Goal: Transaction & Acquisition: Purchase product/service

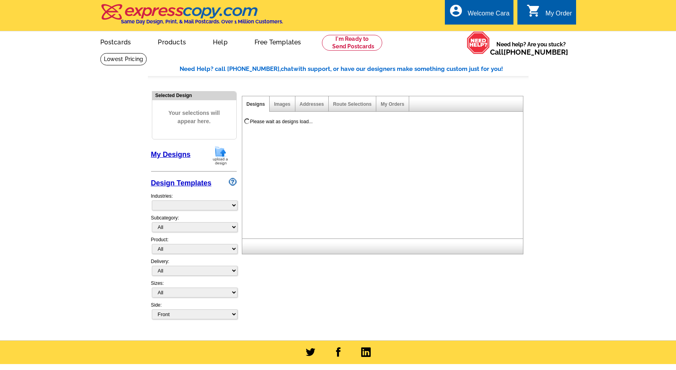
select select "785"
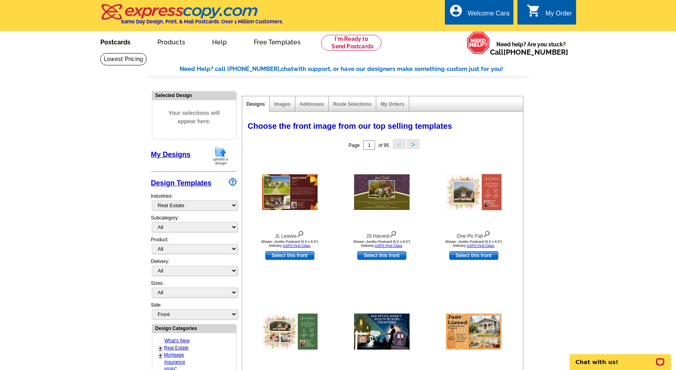
drag, startPoint x: 115, startPoint y: 44, endPoint x: 185, endPoint y: 60, distance: 71.9
click at [115, 44] on link "Postcards" at bounding box center [115, 41] width 55 height 19
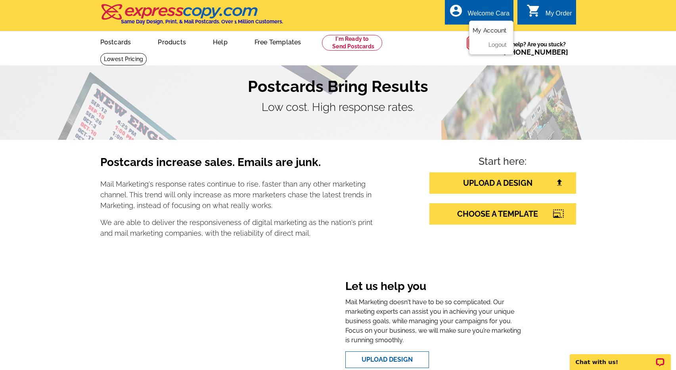
click at [502, 31] on link "My Account" at bounding box center [489, 30] width 34 height 7
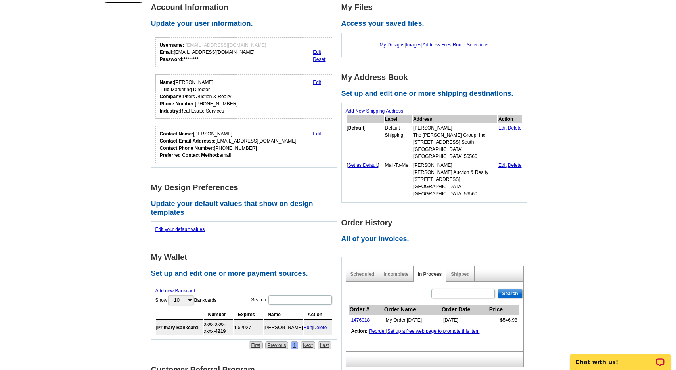
scroll to position [99, 0]
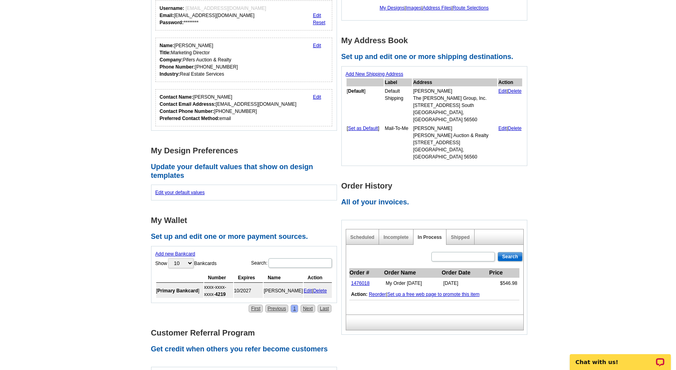
click at [462, 229] on div "Shipped" at bounding box center [460, 236] width 28 height 15
click at [462, 235] on link "Shipped" at bounding box center [460, 238] width 19 height 6
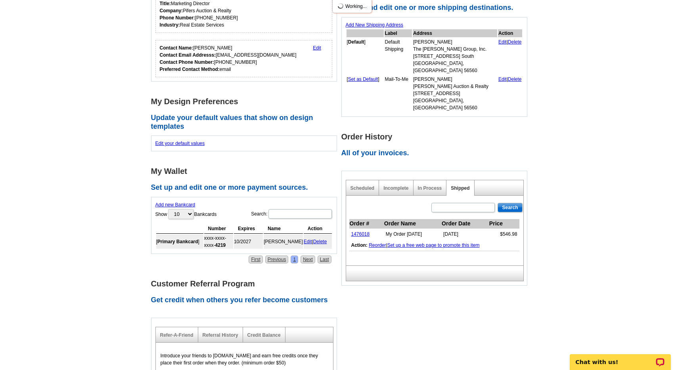
scroll to position [151, 0]
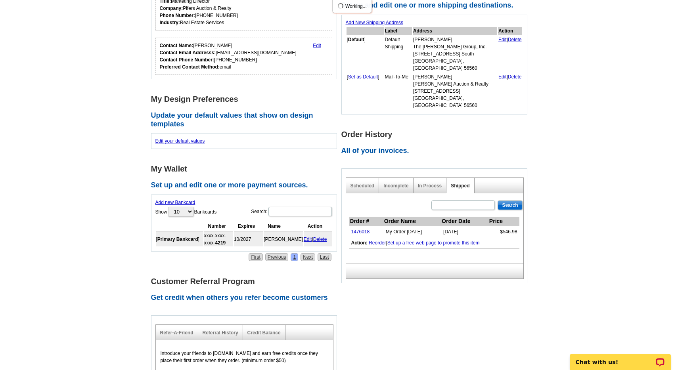
click at [574, 222] on main "Account Information Update your user information. Username: info@pifers.com Ema…" at bounding box center [338, 204] width 676 height 604
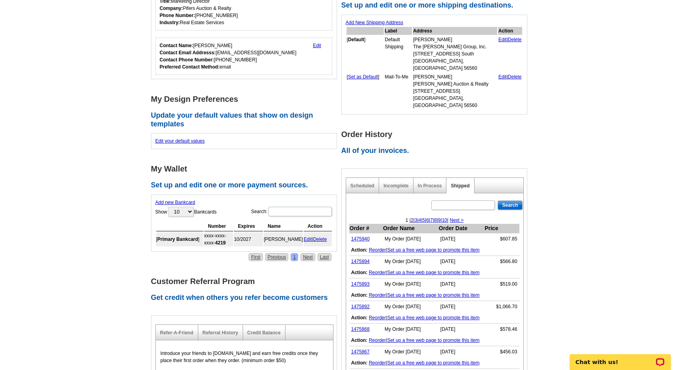
click at [602, 204] on main "Account Information Update your user information. Username: info@pifers.com Ema…" at bounding box center [338, 218] width 676 height 633
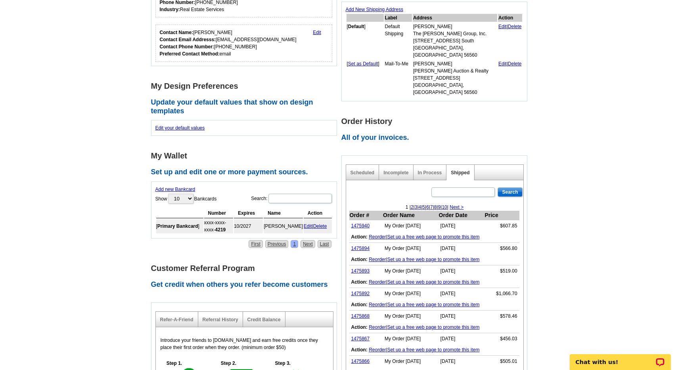
scroll to position [166, 0]
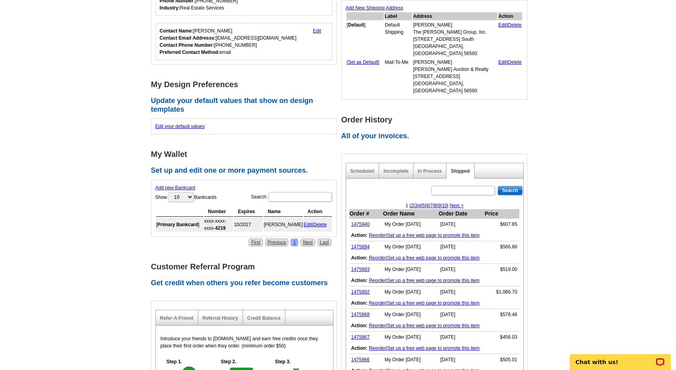
click at [583, 194] on main "Account Information Update your user information. Username: info@pifers.com Ema…" at bounding box center [338, 203] width 676 height 633
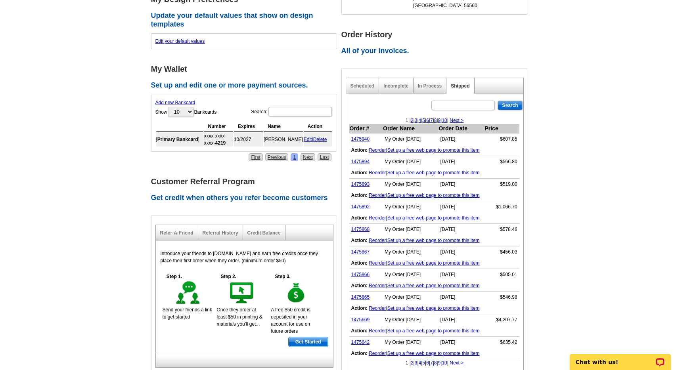
scroll to position [256, 0]
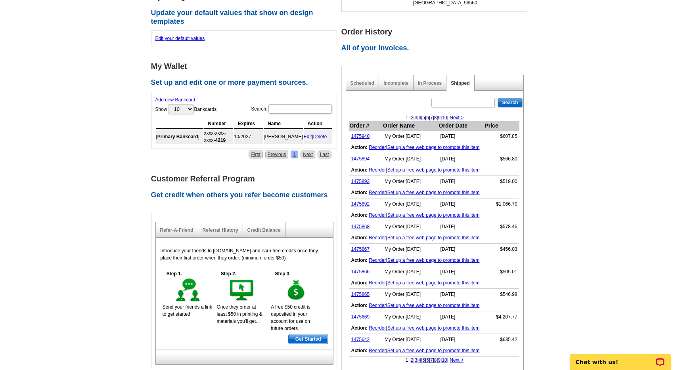
click at [579, 240] on main "Account Information Update your user information. Username: info@pifers.com Ema…" at bounding box center [338, 115] width 676 height 633
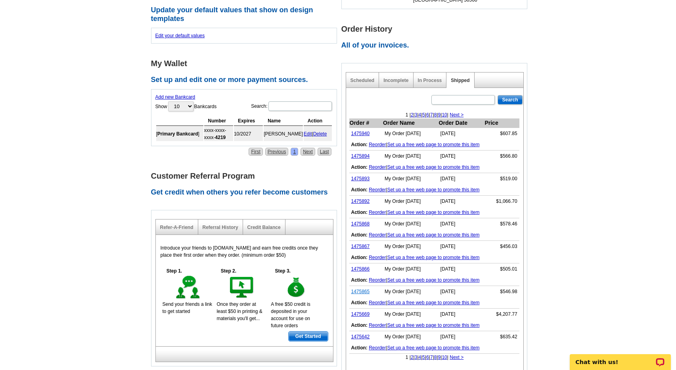
click at [358, 289] on link "1475865" at bounding box center [360, 292] width 19 height 6
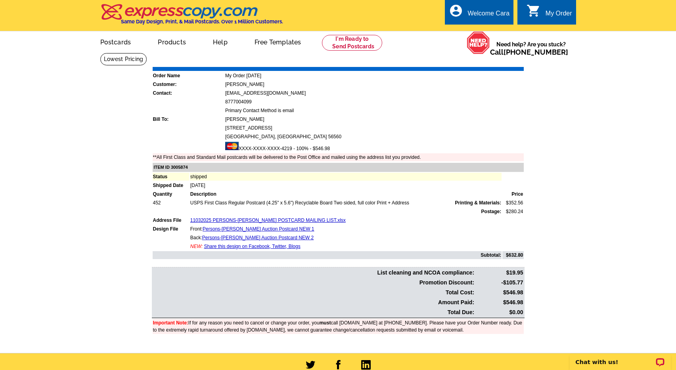
drag, startPoint x: 505, startPoint y: 302, endPoint x: 552, endPoint y: 286, distance: 49.9
click at [525, 303] on div "Order Number: 1475865 Download Invoice | Print Invoice Order Name My Order 2025…" at bounding box center [338, 201] width 380 height 289
copy table "List cleaning and NCOA compliance: $19.95 Promotion Discount: -$105.77 Total Co…"
drag, startPoint x: 564, startPoint y: 288, endPoint x: 518, endPoint y: 304, distance: 49.0
click at [560, 290] on main "Order Number: 1475865 Download Invoice | Print Invoice Order Name My Order 2025…" at bounding box center [338, 203] width 676 height 300
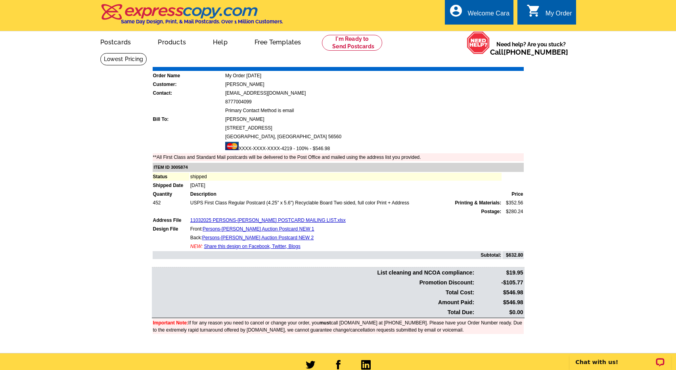
drag, startPoint x: 506, startPoint y: 304, endPoint x: 525, endPoint y: 304, distance: 19.0
click at [524, 304] on table "List cleaning and NCOA compliance: $19.95 Promotion Discount: -$105.77 Total Co…" at bounding box center [338, 292] width 373 height 51
copy td "546.98"
drag, startPoint x: 566, startPoint y: 267, endPoint x: 296, endPoint y: 77, distance: 330.5
click at [566, 267] on main "Order Number: 1475865 Download Invoice | Print Invoice Order Name My Order 2025…" at bounding box center [338, 203] width 676 height 300
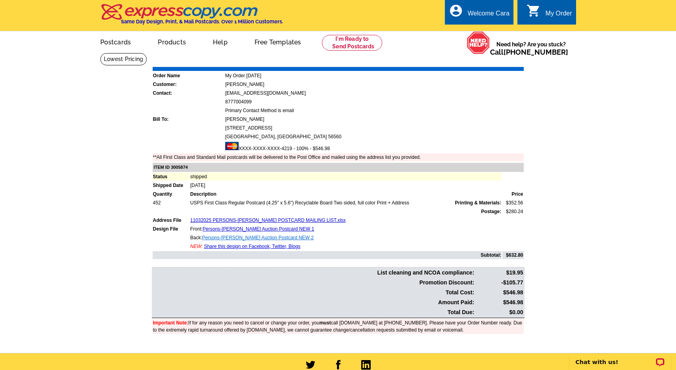
drag, startPoint x: 449, startPoint y: 127, endPoint x: 277, endPoint y: 237, distance: 204.5
click at [445, 132] on td "1506 29th Ave S" at bounding box center [374, 128] width 299 height 8
drag, startPoint x: 203, startPoint y: 227, endPoint x: 263, endPoint y: 223, distance: 60.0
click at [245, 227] on td "Front: Persons-Nieuwsma Auction Postcard NEW 1" at bounding box center [346, 229] width 312 height 8
copy td "Persons-Nieuwsma"
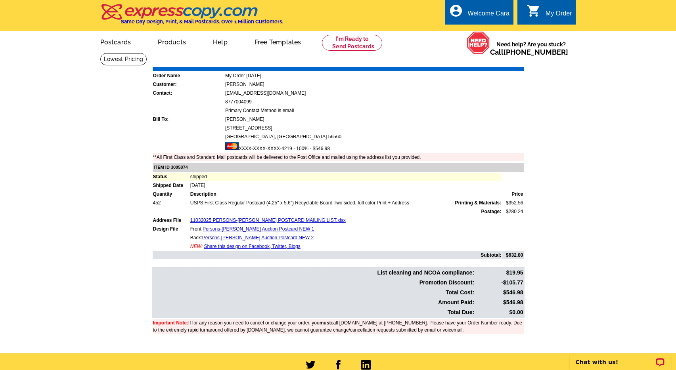
click at [514, 104] on td "8777004099" at bounding box center [374, 102] width 299 height 8
click at [453, 63] on link "Download Invoice" at bounding box center [453, 61] width 56 height 7
drag, startPoint x: 502, startPoint y: 29, endPoint x: 227, endPoint y: 138, distance: 295.8
click at [502, 35] on link "My Account" at bounding box center [491, 38] width 31 height 6
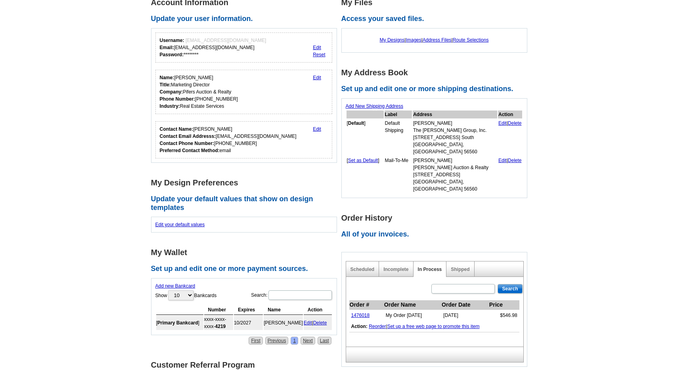
scroll to position [140, 0]
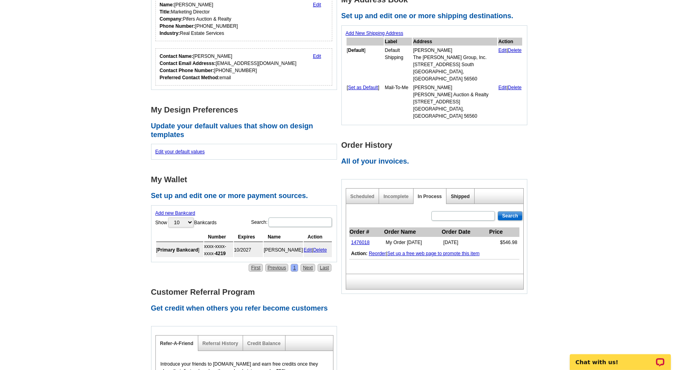
drag, startPoint x: 477, startPoint y: 185, endPoint x: 464, endPoint y: 183, distance: 12.4
click at [476, 188] on div "Scheduled Incomplete In Process Shipped" at bounding box center [435, 196] width 178 height 16
click at [463, 194] on link "Shipped" at bounding box center [460, 197] width 19 height 6
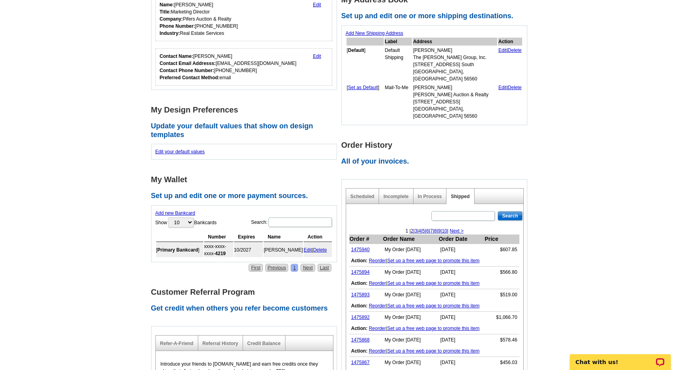
scroll to position [470, 0]
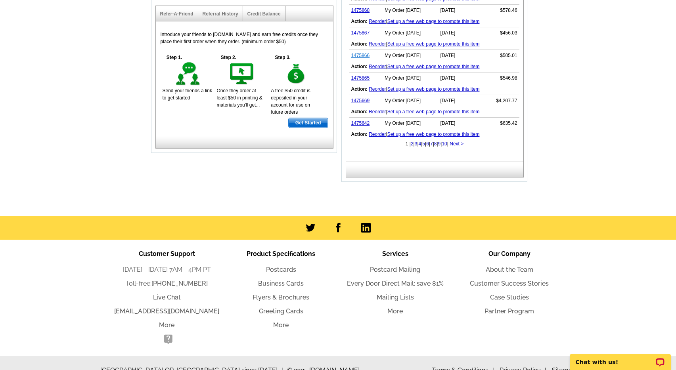
click at [361, 53] on link "1475866" at bounding box center [360, 56] width 19 height 6
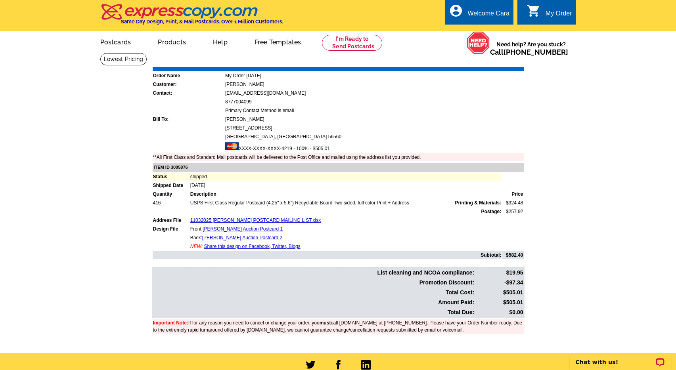
drag, startPoint x: 506, startPoint y: 302, endPoint x: 525, endPoint y: 301, distance: 19.0
click at [524, 302] on div "Order Number: 1475866 Download Invoice | Print Invoice Order Name My Order [DAT…" at bounding box center [338, 201] width 380 height 289
copy table "List cleaning and NCOA compliance: $19.95 Promotion Discount: -$97.34 Total Cos…"
drag, startPoint x: 553, startPoint y: 296, endPoint x: 527, endPoint y: 303, distance: 27.0
click at [551, 296] on main "Order Number: 1475866 Download Invoice | Print Invoice Order Name My Order 2025…" at bounding box center [338, 203] width 676 height 300
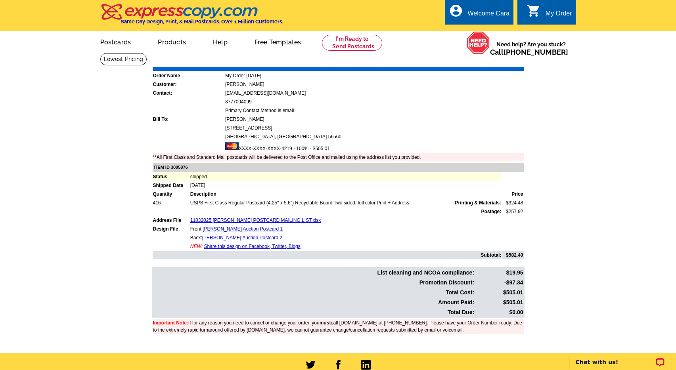
click at [509, 302] on td "$505.01" at bounding box center [499, 302] width 48 height 9
copy td "505.01"
click at [446, 276] on td "List cleaning and NCOA compliance:" at bounding box center [314, 272] width 322 height 9
click at [464, 63] on div "Download Invoice | Print Invoice" at bounding box center [474, 62] width 99 height 10
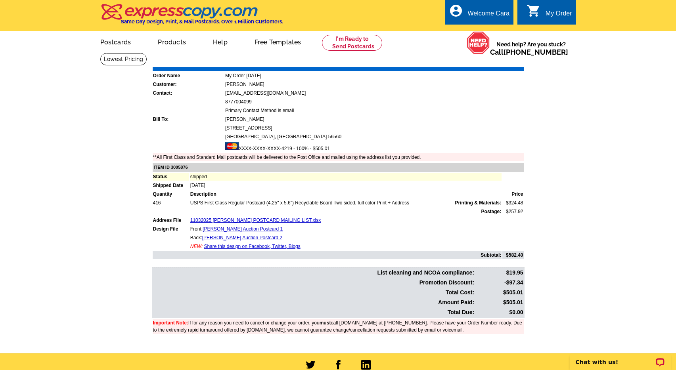
click at [464, 63] on link "Download Invoice" at bounding box center [453, 61] width 56 height 7
click at [483, 25] on ul "My Account Logout" at bounding box center [491, 38] width 44 height 34
click at [502, 28] on link "My Account" at bounding box center [489, 30] width 34 height 7
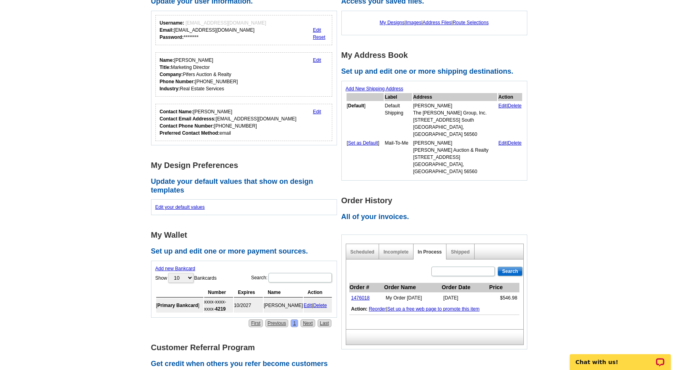
scroll to position [117, 0]
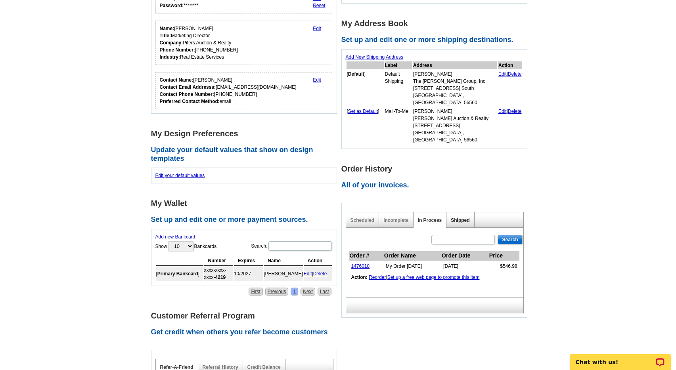
click at [456, 218] on link "Shipped" at bounding box center [460, 221] width 19 height 6
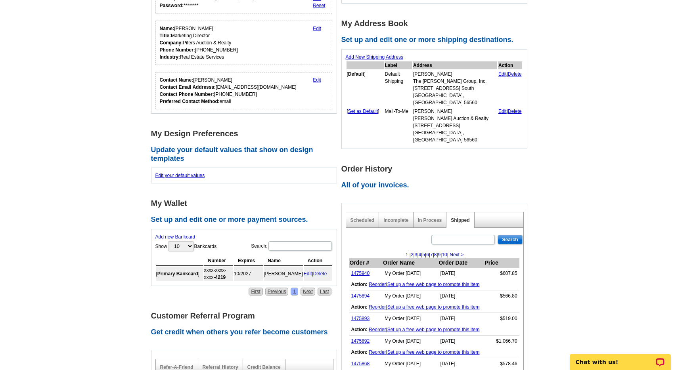
scroll to position [252, 0]
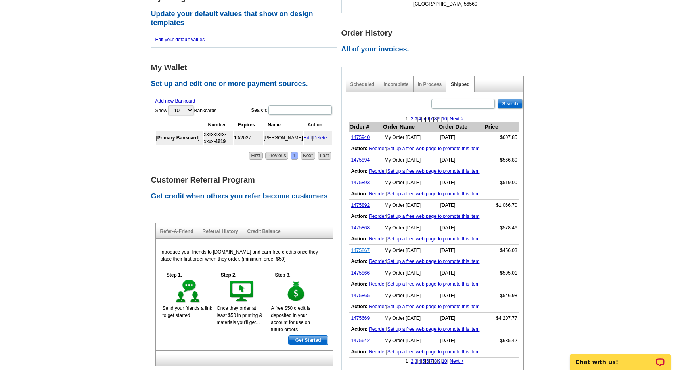
click at [365, 248] on link "1475867" at bounding box center [360, 251] width 19 height 6
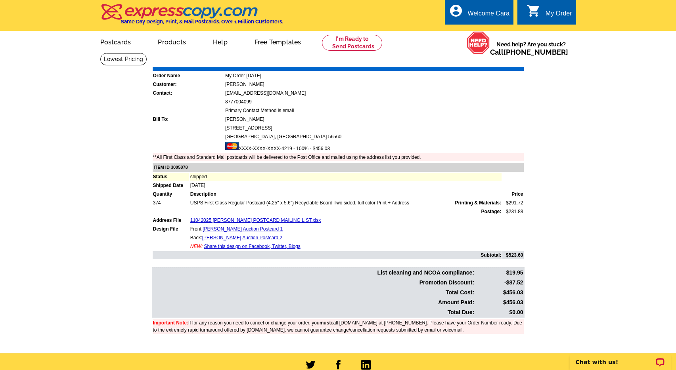
click at [513, 302] on td "$456.03" at bounding box center [499, 302] width 48 height 9
copy td "456.03"
drag, startPoint x: 577, startPoint y: 254, endPoint x: 447, endPoint y: 157, distance: 162.3
click at [577, 254] on main "Order Number: 1475867 Download Invoice | Print Invoice Order Name My Order [DAT…" at bounding box center [338, 203] width 676 height 300
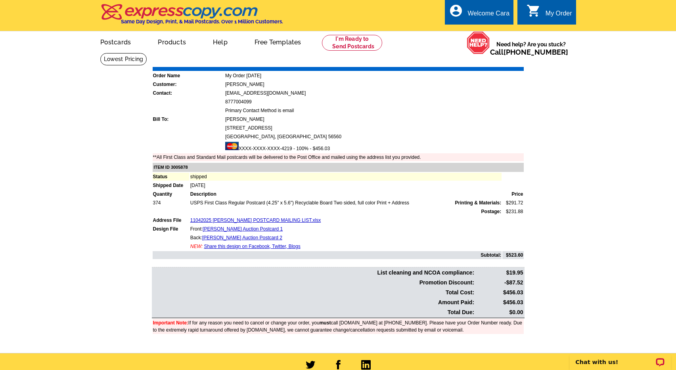
click at [457, 59] on link "Download Invoice" at bounding box center [453, 61] width 56 height 7
click at [492, 29] on link "My Account" at bounding box center [489, 30] width 34 height 7
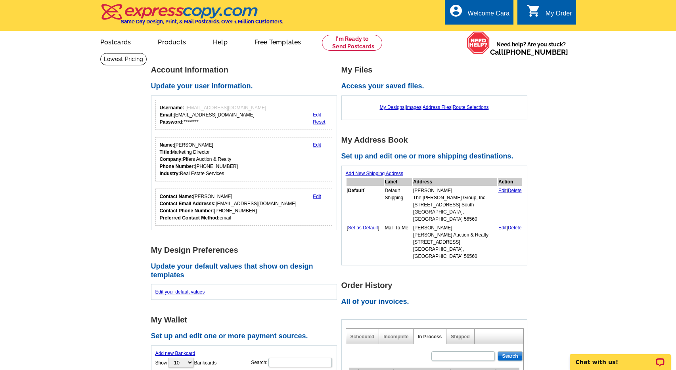
drag, startPoint x: 456, startPoint y: 322, endPoint x: 495, endPoint y: 288, distance: 52.2
click at [456, 334] on link "Shipped" at bounding box center [460, 337] width 19 height 6
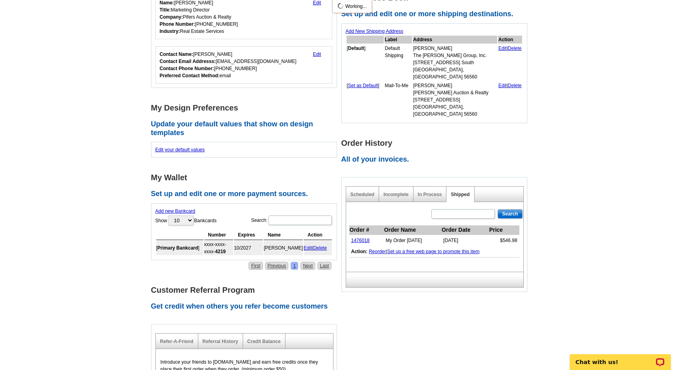
scroll to position [205, 0]
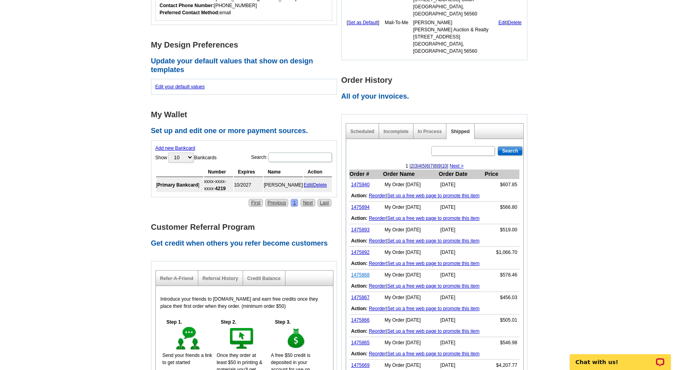
click at [365, 272] on link "1475868" at bounding box center [360, 275] width 19 height 6
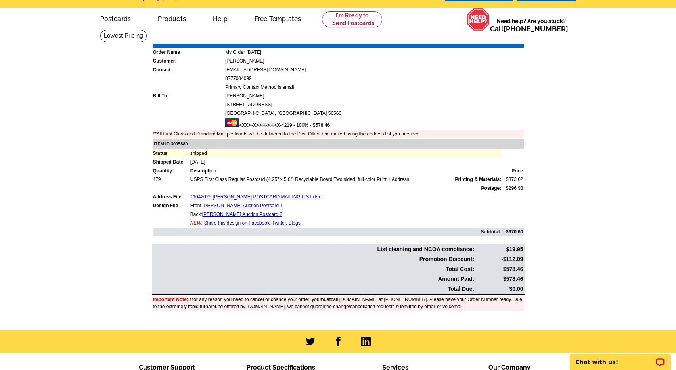
click at [509, 277] on td "$578.46" at bounding box center [499, 279] width 48 height 9
copy td "578.46"
drag, startPoint x: 583, startPoint y: 229, endPoint x: 579, endPoint y: 233, distance: 5.9
click at [583, 229] on main "Order Number: 1475868 Download Invoice | Print Invoice Order Name My Order 2025…" at bounding box center [338, 179] width 676 height 300
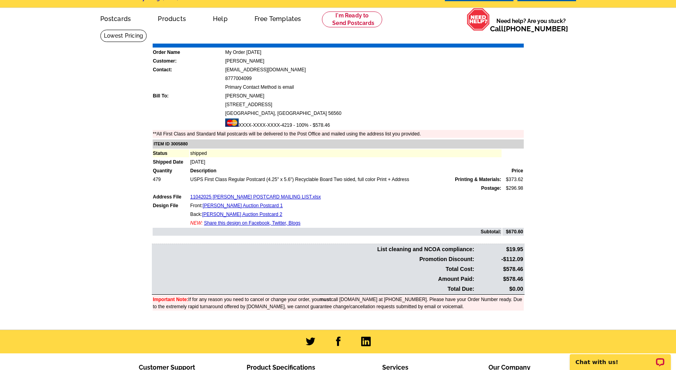
click at [464, 40] on link "Download Invoice" at bounding box center [453, 37] width 56 height 7
click at [506, 97] on td "[PERSON_NAME]" at bounding box center [374, 96] width 299 height 8
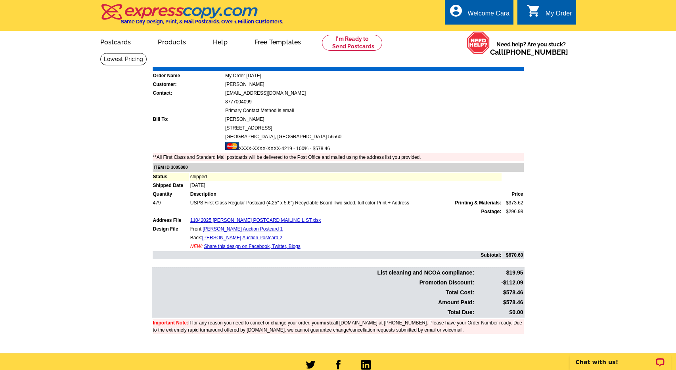
drag, startPoint x: 495, startPoint y: 29, endPoint x: 392, endPoint y: 40, distance: 103.6
click at [495, 35] on link "My Account" at bounding box center [491, 38] width 31 height 6
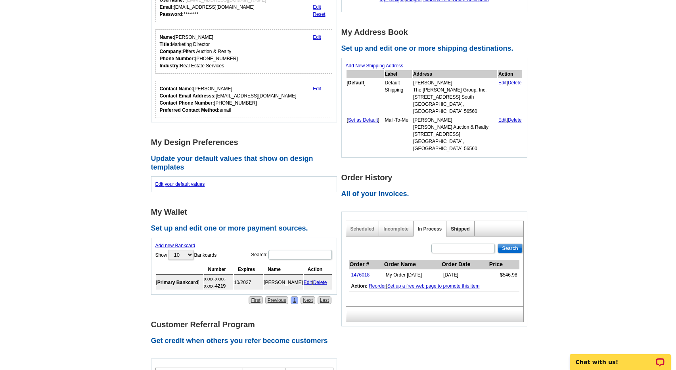
click at [457, 226] on link "Shipped" at bounding box center [460, 229] width 19 height 6
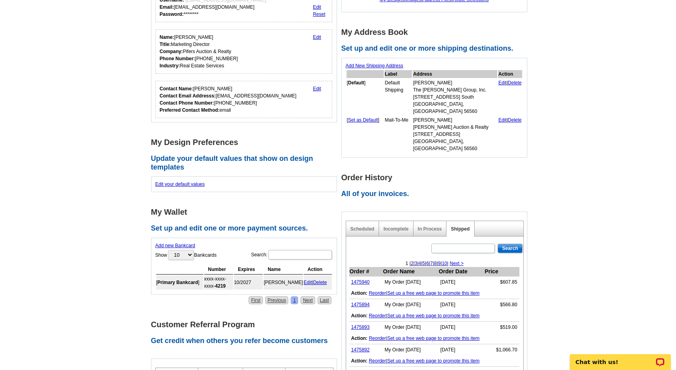
scroll to position [257, 0]
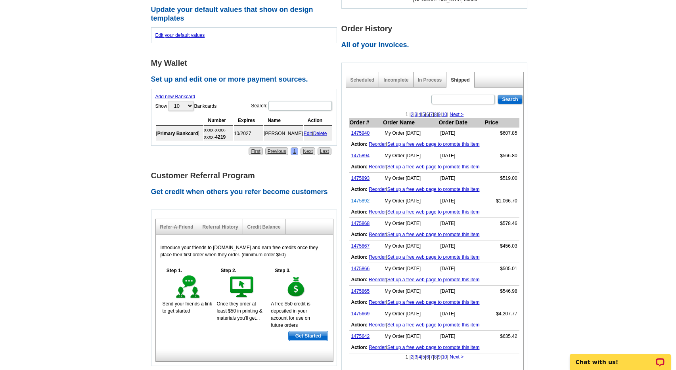
click at [363, 198] on link "1475892" at bounding box center [360, 201] width 19 height 6
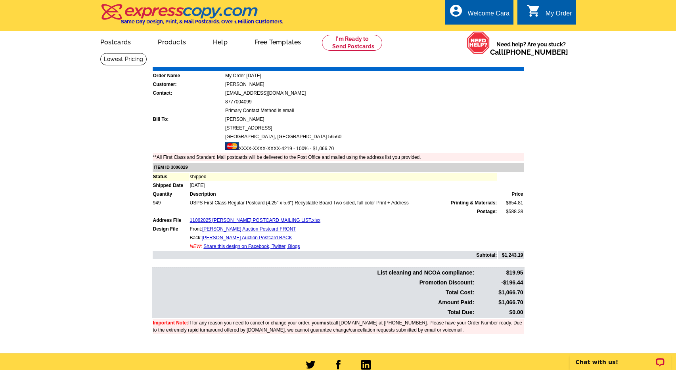
click at [509, 302] on td "$1,066.70" at bounding box center [499, 302] width 48 height 9
copy td "1,066.70"
drag, startPoint x: 585, startPoint y: 281, endPoint x: 562, endPoint y: 254, distance: 34.3
click at [585, 281] on main "Order Number: 1475892 Download Invoice | Print Invoice Order Name My Order 2025…" at bounding box center [338, 203] width 676 height 300
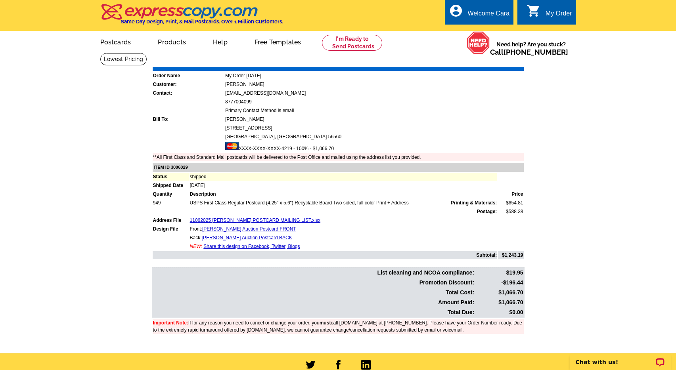
click at [457, 63] on link "Download Invoice" at bounding box center [453, 61] width 56 height 7
click at [502, 26] on ul "My Account Logout" at bounding box center [491, 38] width 44 height 34
click at [554, 139] on main "Order Number: 1475892 Download Invoice | Print Invoice Order Name My Order 2025…" at bounding box center [338, 203] width 676 height 300
click at [490, 26] on ul "My Account Logout" at bounding box center [491, 38] width 44 height 34
click at [490, 29] on link "My Account" at bounding box center [489, 30] width 34 height 7
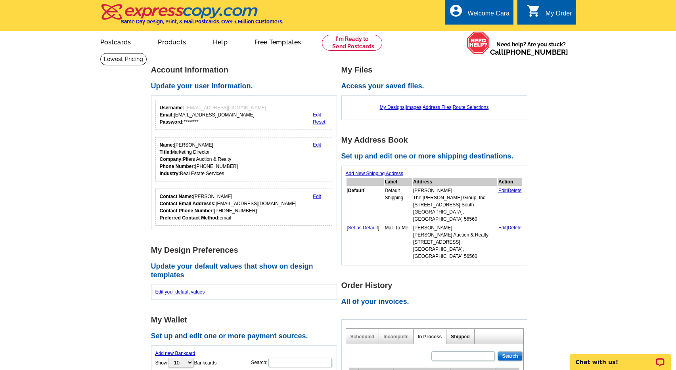
click at [462, 334] on link "Shipped" at bounding box center [460, 337] width 19 height 6
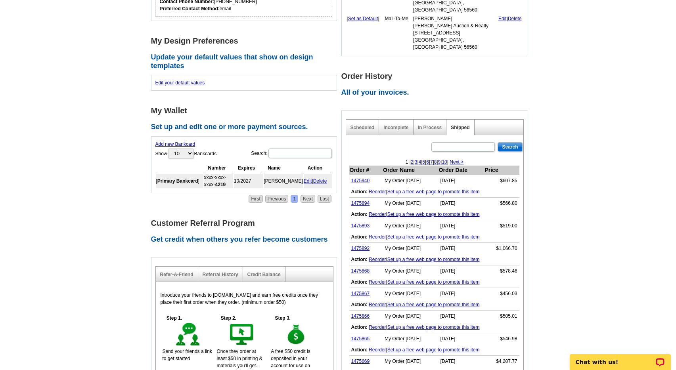
scroll to position [212, 0]
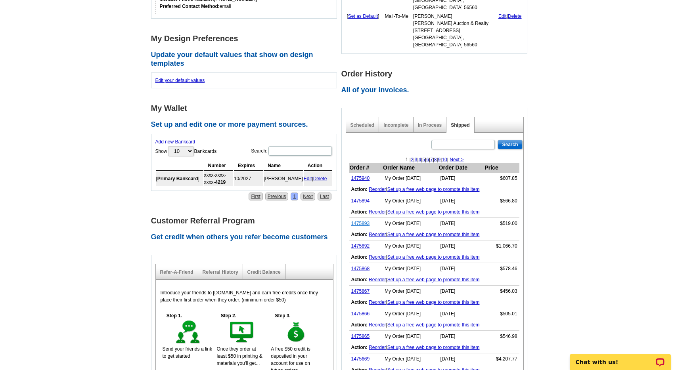
click at [367, 221] on link "1475893" at bounding box center [360, 224] width 19 height 6
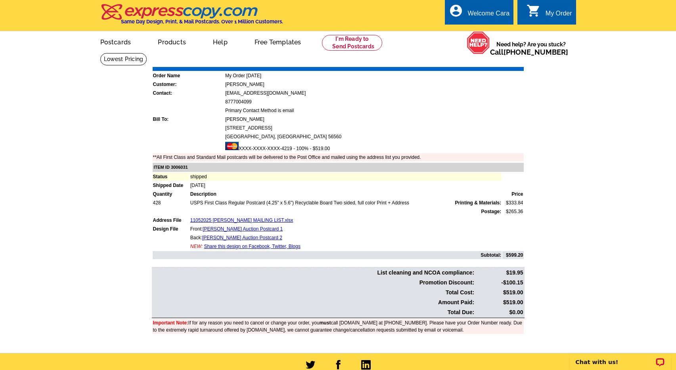
click at [556, 122] on main "Order Number: 1475893 Download Invoice | Print Invoice Order Name My Order [DAT…" at bounding box center [338, 203] width 676 height 300
click at [512, 294] on td "$519.00" at bounding box center [499, 292] width 48 height 9
copy td "519.00"
drag, startPoint x: 583, startPoint y: 262, endPoint x: 560, endPoint y: 229, distance: 40.6
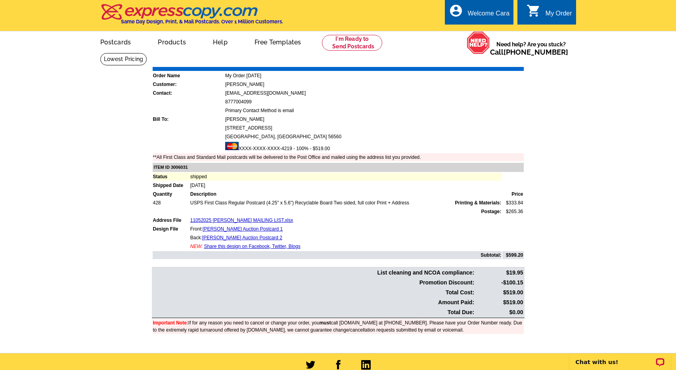
click at [582, 261] on main "Order Number: 1475893 Download Invoice | Print Invoice Order Name My Order 2025…" at bounding box center [338, 203] width 676 height 300
click at [452, 63] on link "Download Invoice" at bounding box center [453, 61] width 56 height 7
click at [488, 24] on ul "My Account Logout" at bounding box center [491, 38] width 44 height 34
drag, startPoint x: 487, startPoint y: 28, endPoint x: 375, endPoint y: 75, distance: 121.5
click at [487, 35] on link "My Account" at bounding box center [491, 38] width 31 height 6
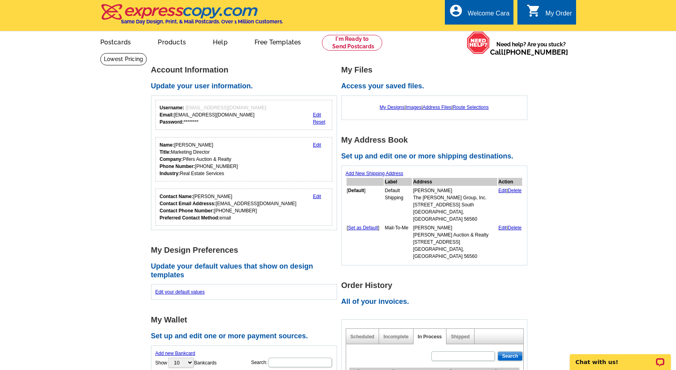
click at [457, 329] on div "Shipped" at bounding box center [460, 336] width 28 height 15
drag, startPoint x: 457, startPoint y: 324, endPoint x: 464, endPoint y: 310, distance: 14.9
click at [457, 334] on link "Shipped" at bounding box center [460, 337] width 19 height 6
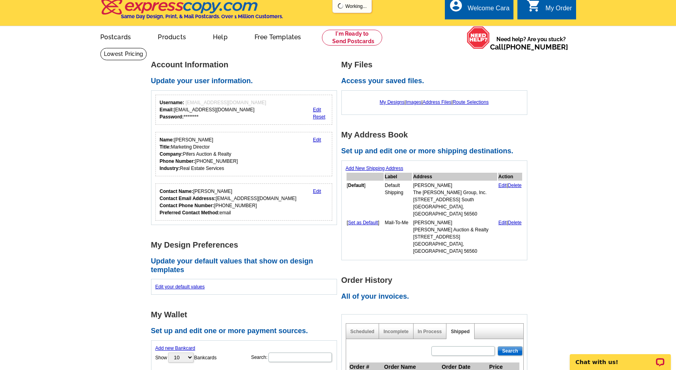
scroll to position [146, 0]
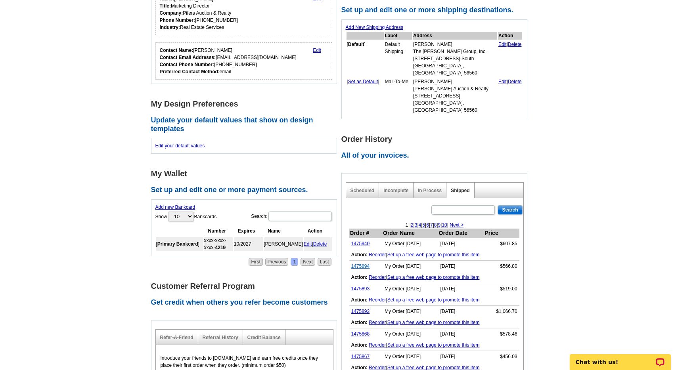
click at [362, 264] on link "1475894" at bounding box center [360, 267] width 19 height 6
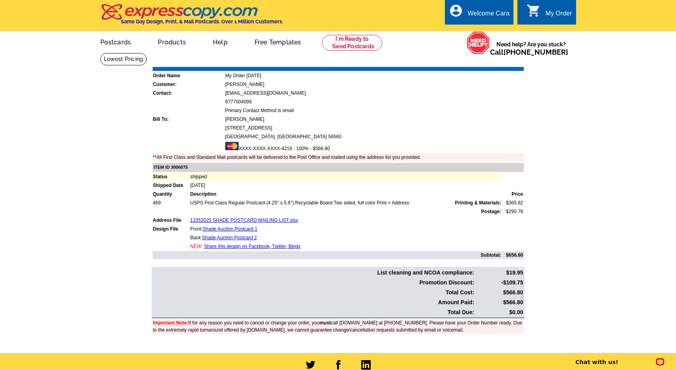
click at [514, 294] on td "$566.80" at bounding box center [499, 292] width 48 height 9
drag, startPoint x: 514, startPoint y: 294, endPoint x: 533, endPoint y: 281, distance: 22.9
click at [514, 294] on td "$566.80" at bounding box center [499, 292] width 48 height 9
copy td "566.80"
drag, startPoint x: 586, startPoint y: 259, endPoint x: 472, endPoint y: 118, distance: 181.8
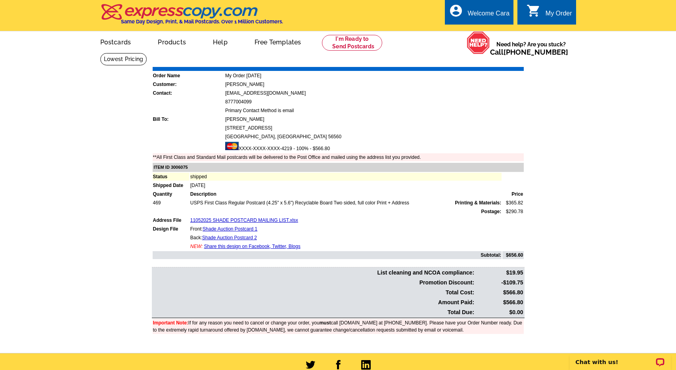
click at [585, 258] on main "Order Number: 1475894 Download Invoice | Print Invoice Order Name My Order 2025…" at bounding box center [338, 203] width 676 height 300
click at [455, 63] on link "Download Invoice" at bounding box center [453, 61] width 56 height 7
click at [498, 32] on link "My Account" at bounding box center [489, 30] width 34 height 7
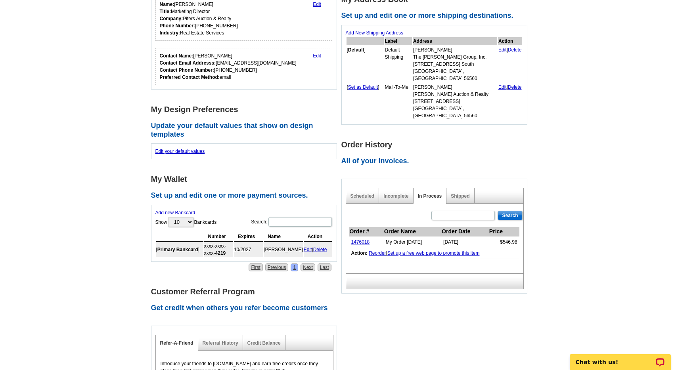
drag, startPoint x: 461, startPoint y: 192, endPoint x: 460, endPoint y: 185, distance: 6.7
click at [461, 204] on div "Search Order # Order Name Order Date Price 1476018 My Order 2025-10-08 Oct-08-2…" at bounding box center [435, 239] width 178 height 70
click at [460, 188] on div "Shipped" at bounding box center [460, 195] width 28 height 15
click at [460, 193] on link "Shipped" at bounding box center [460, 196] width 19 height 6
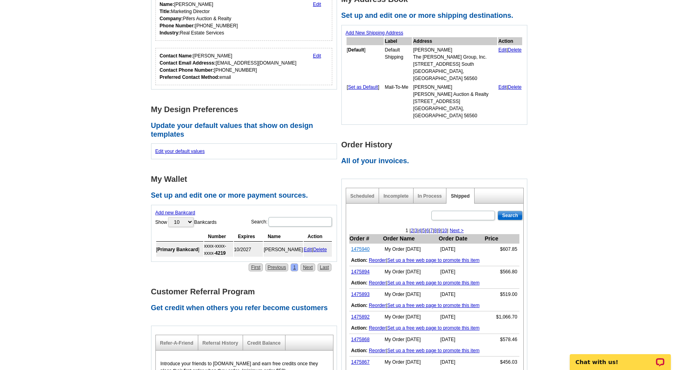
click at [361, 246] on link "1475940" at bounding box center [360, 249] width 19 height 6
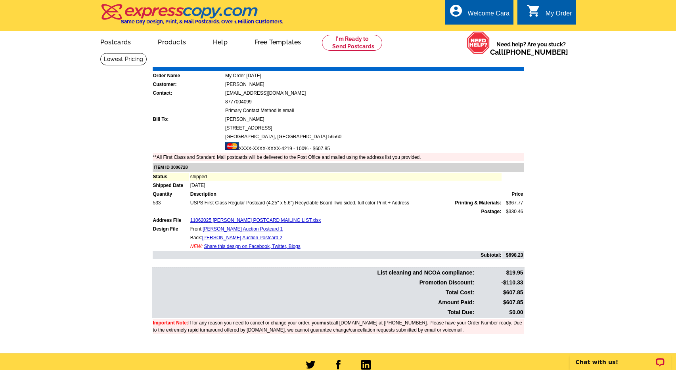
drag, startPoint x: 514, startPoint y: 302, endPoint x: 555, endPoint y: 286, distance: 43.9
click at [514, 302] on td "$607.85" at bounding box center [499, 302] width 48 height 9
click at [518, 300] on td "$607.85" at bounding box center [499, 302] width 48 height 9
copy td "607.85"
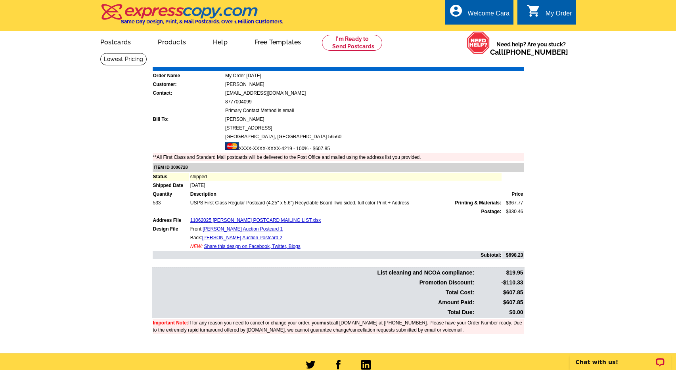
drag, startPoint x: 590, startPoint y: 282, endPoint x: 441, endPoint y: 185, distance: 177.4
click at [587, 279] on main "Order Number: 1475940 Download Invoice | Print Invoice Order Name My Order 2025…" at bounding box center [338, 203] width 676 height 300
drag, startPoint x: 561, startPoint y: 212, endPoint x: 281, endPoint y: 228, distance: 280.2
click at [557, 212] on main "Order Number: 1475940 Download Invoice | Print Invoice Order Name My Order 2025…" at bounding box center [338, 203] width 676 height 300
drag, startPoint x: 203, startPoint y: 229, endPoint x: 261, endPoint y: 226, distance: 57.9
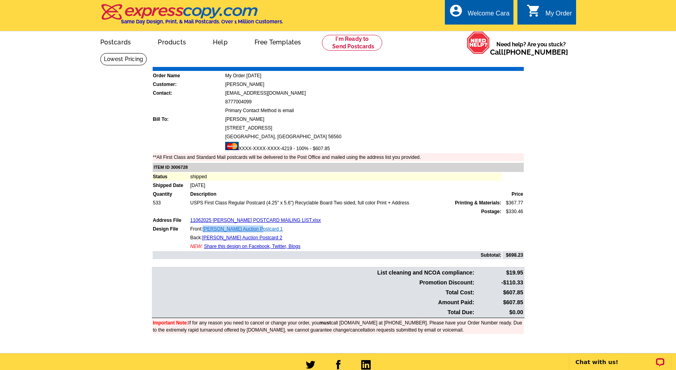
click at [260, 227] on td "Front: Olson-Sauvageau-Rustand Auction Postcard 1" at bounding box center [346, 229] width 312 height 8
copy link "Olson-Sauvageau-Rustand"
drag, startPoint x: 598, startPoint y: 112, endPoint x: 581, endPoint y: 105, distance: 18.3
click at [595, 111] on main "Order Number: 1475940 Download Invoice | Print Invoice Order Name My Order 2025…" at bounding box center [338, 203] width 676 height 300
click at [466, 68] on td at bounding box center [338, 69] width 371 height 4
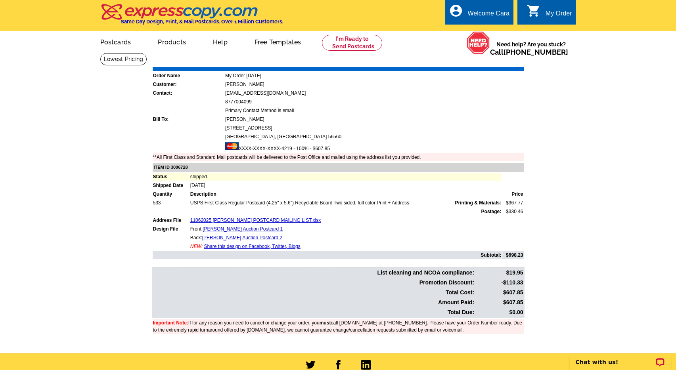
click at [466, 63] on link "Download Invoice" at bounding box center [453, 61] width 56 height 7
drag, startPoint x: 113, startPoint y: 40, endPoint x: 211, endPoint y: 10, distance: 102.7
click at [113, 40] on link "Postcards" at bounding box center [115, 41] width 55 height 19
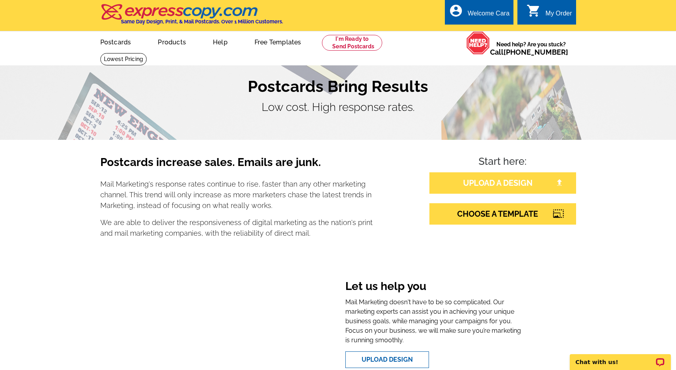
drag, startPoint x: 609, startPoint y: 200, endPoint x: 543, endPoint y: 180, distance: 68.9
click at [609, 200] on div "Postcards increase sales. Emails are junk. Mail Marketing's response rates cont…" at bounding box center [338, 273] width 676 height 266
click at [520, 182] on link "UPLOAD A DESIGN" at bounding box center [502, 182] width 147 height 21
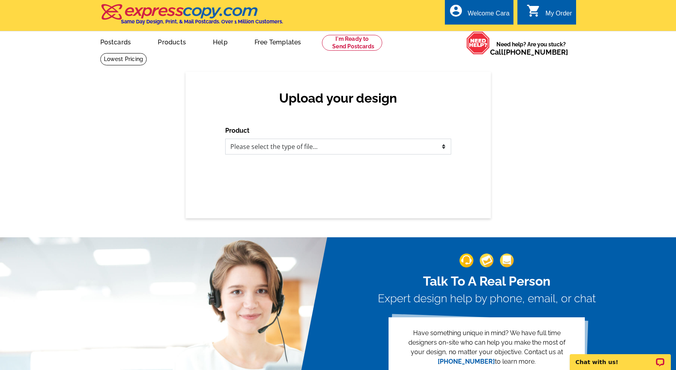
click at [388, 147] on select "Please select the type of file... Postcards Business Cards Letters and flyers G…" at bounding box center [338, 147] width 226 height 16
select select "1"
click at [225, 139] on select "Please select the type of file... Postcards Business Cards Letters and flyers G…" at bounding box center [338, 147] width 226 height 16
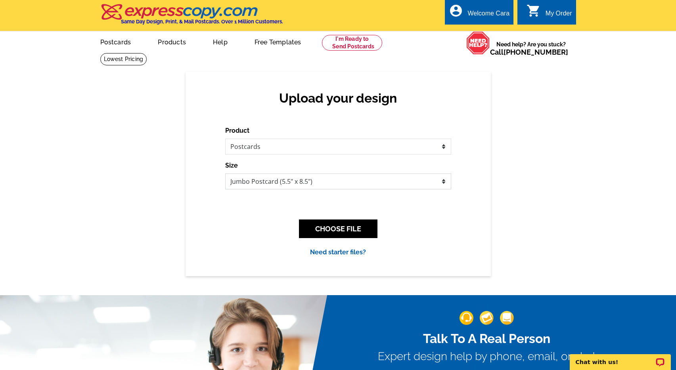
click at [405, 180] on select "Jumbo Postcard (5.5" x 8.5") Regular Postcard (4.25" x 5.6") Panoramic Postcard…" at bounding box center [338, 182] width 226 height 16
select select "1"
click at [225, 174] on select "Jumbo Postcard (5.5" x 8.5") Regular Postcard (4.25" x 5.6") Panoramic Postcard…" at bounding box center [338, 182] width 226 height 16
drag, startPoint x: 359, startPoint y: 228, endPoint x: 403, endPoint y: 147, distance: 92.8
click at [358, 227] on button "CHOOSE FILE" at bounding box center [338, 229] width 78 height 19
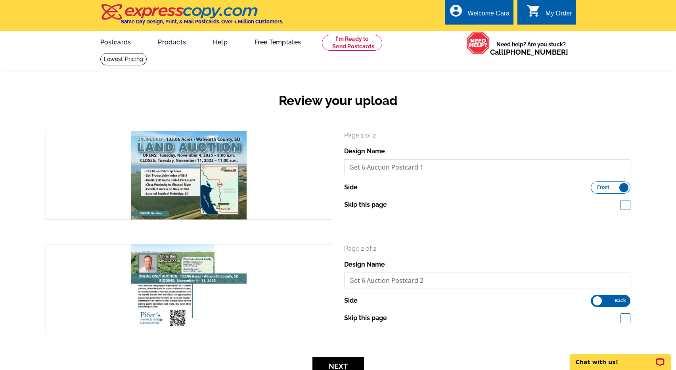
scroll to position [98, 0]
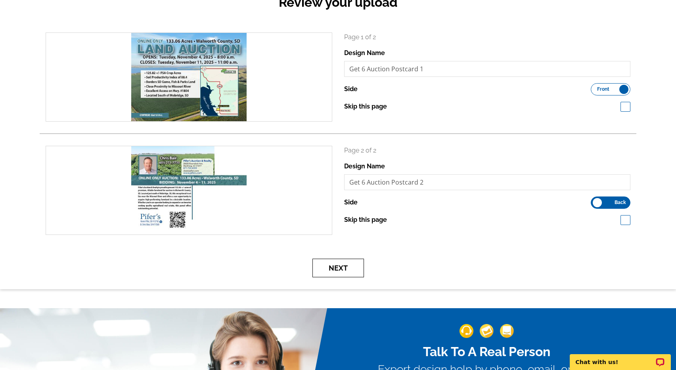
click at [346, 270] on button "Next" at bounding box center [338, 268] width 52 height 19
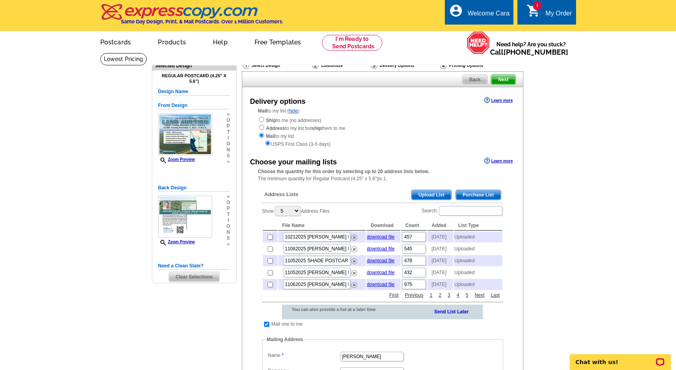
click at [435, 195] on span "Upload List" at bounding box center [430, 195] width 39 height 10
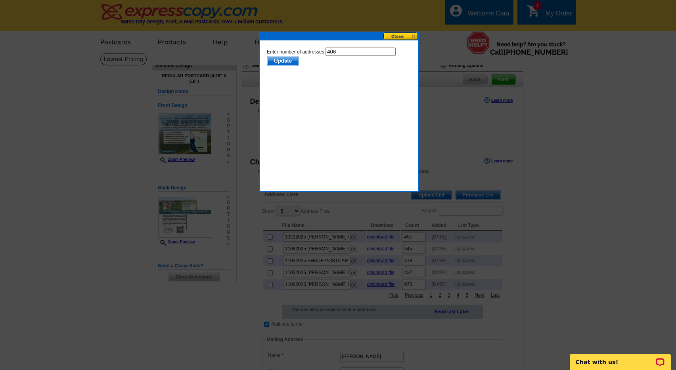
click at [343, 50] on input "406" at bounding box center [360, 52] width 70 height 8
type input "405"
drag, startPoint x: 287, startPoint y: 60, endPoint x: 285, endPoint y: 69, distance: 9.0
click at [287, 60] on span "Update" at bounding box center [282, 61] width 31 height 10
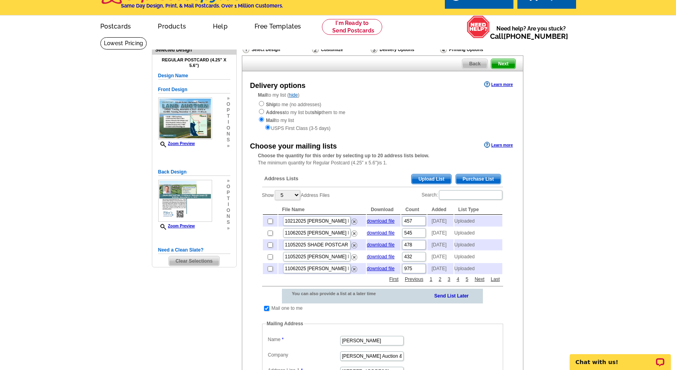
scroll to position [18, 0]
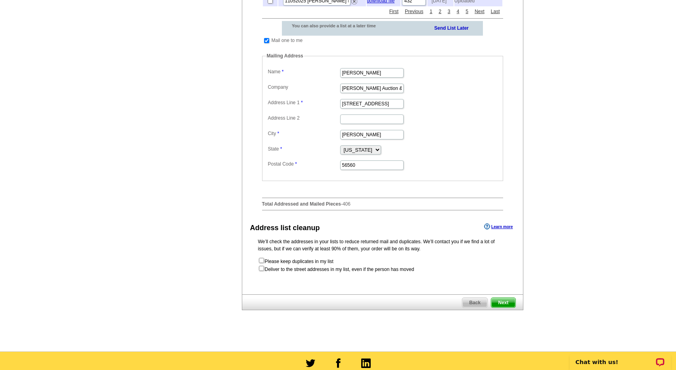
scroll to position [449, 0]
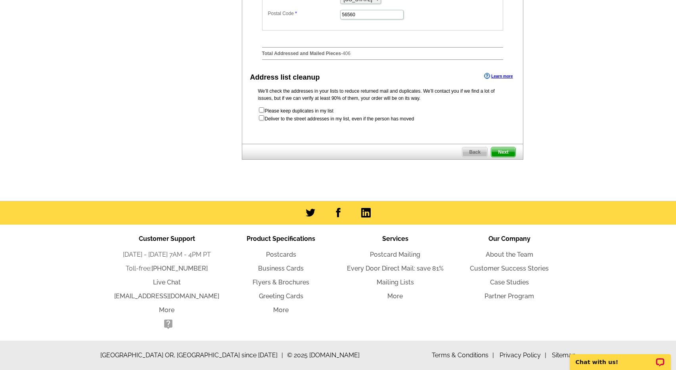
click at [504, 151] on span "Next" at bounding box center [503, 152] width 24 height 10
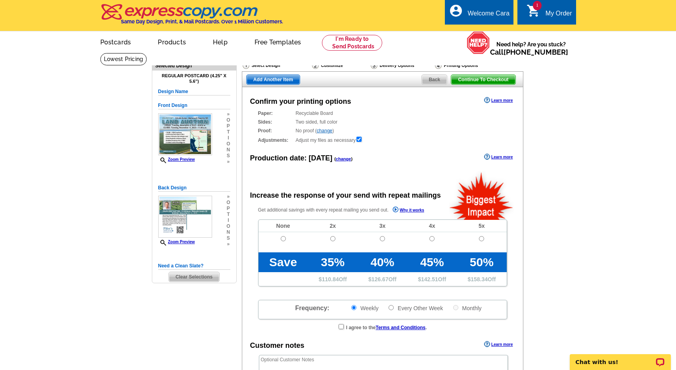
radio input "false"
click at [281, 238] on input "radio" at bounding box center [283, 238] width 5 height 5
radio input "true"
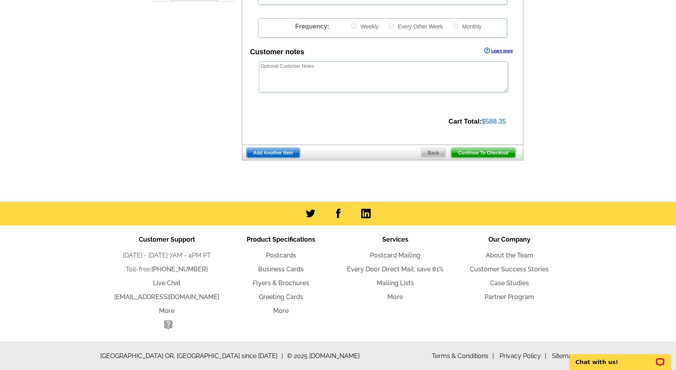
click at [488, 154] on span "Continue To Checkout" at bounding box center [483, 153] width 64 height 10
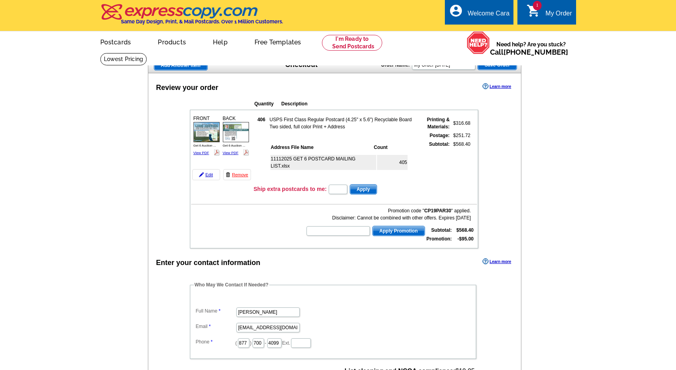
click at [201, 235] on td "Promotion code " CP19PAR30 " applied. Disclaimer: Cannot be combined with other…" at bounding box center [334, 224] width 286 height 39
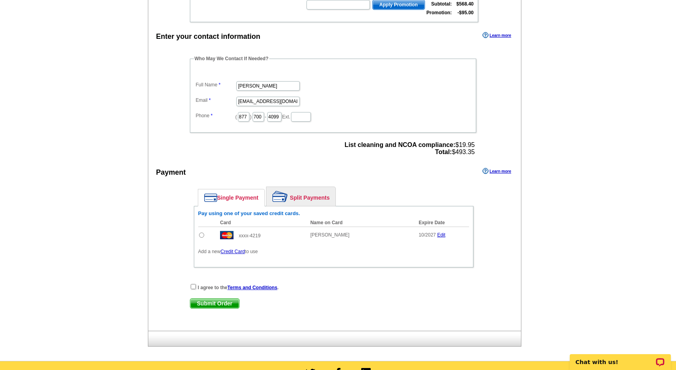
click at [201, 235] on input "radio" at bounding box center [201, 235] width 5 height 5
radio input "true"
click at [192, 286] on input "checkbox" at bounding box center [193, 286] width 5 height 5
checkbox input "true"
click at [204, 302] on span "Submit Order" at bounding box center [214, 304] width 49 height 10
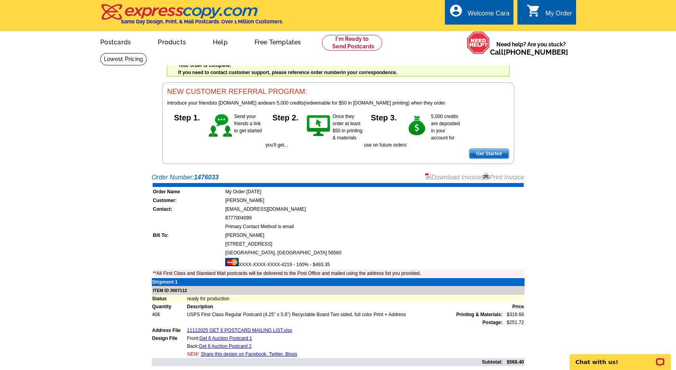
click at [570, 204] on main "Order Number: 1476033 Download Invoice | Print Invoice Order Name My Order [DAT…" at bounding box center [338, 304] width 676 height 271
click at [87, 177] on main "Order Number: 1476033 Download Invoice | Print Invoice Order Name My Order [DAT…" at bounding box center [338, 304] width 676 height 271
drag, startPoint x: 94, startPoint y: 186, endPoint x: 87, endPoint y: 177, distance: 11.4
click at [92, 184] on main "Order Number: 1476033 Download Invoice | Print Invoice Order Name My Order [DAT…" at bounding box center [338, 304] width 676 height 271
